Goal: Navigation & Orientation: Go to known website

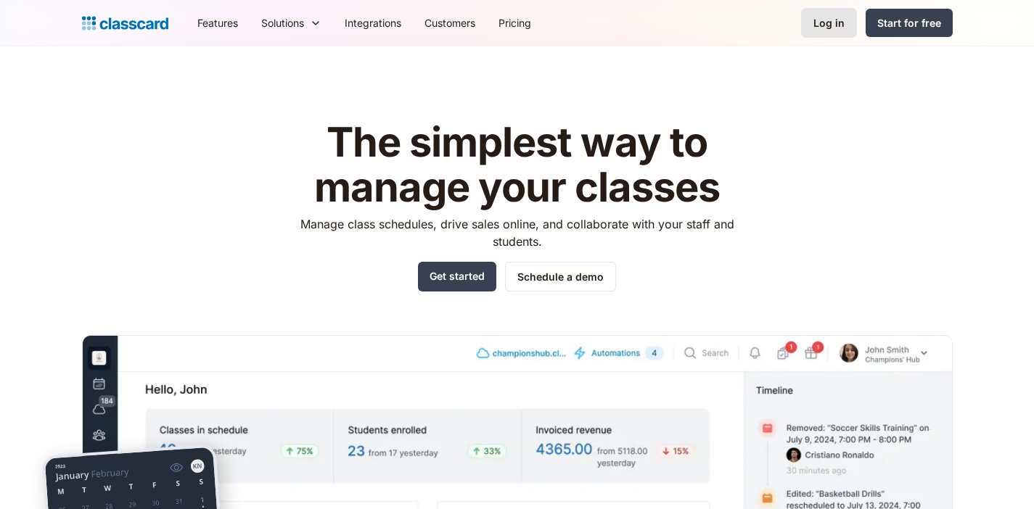
click at [829, 33] on link "Log in" at bounding box center [829, 23] width 56 height 30
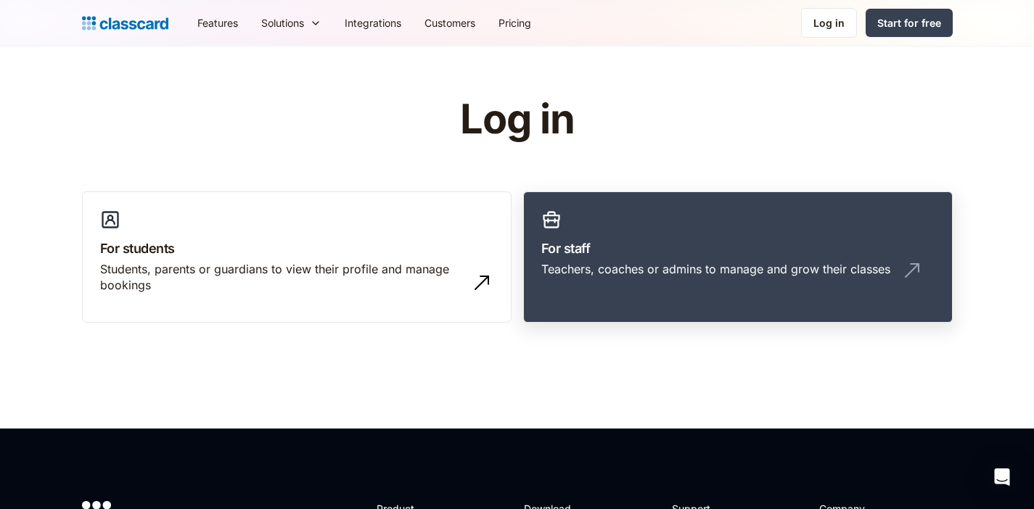
click at [764, 311] on link "For staff Teachers, coaches or admins to manage and grow their classes" at bounding box center [737, 258] width 429 height 132
